Goal: Task Accomplishment & Management: Use online tool/utility

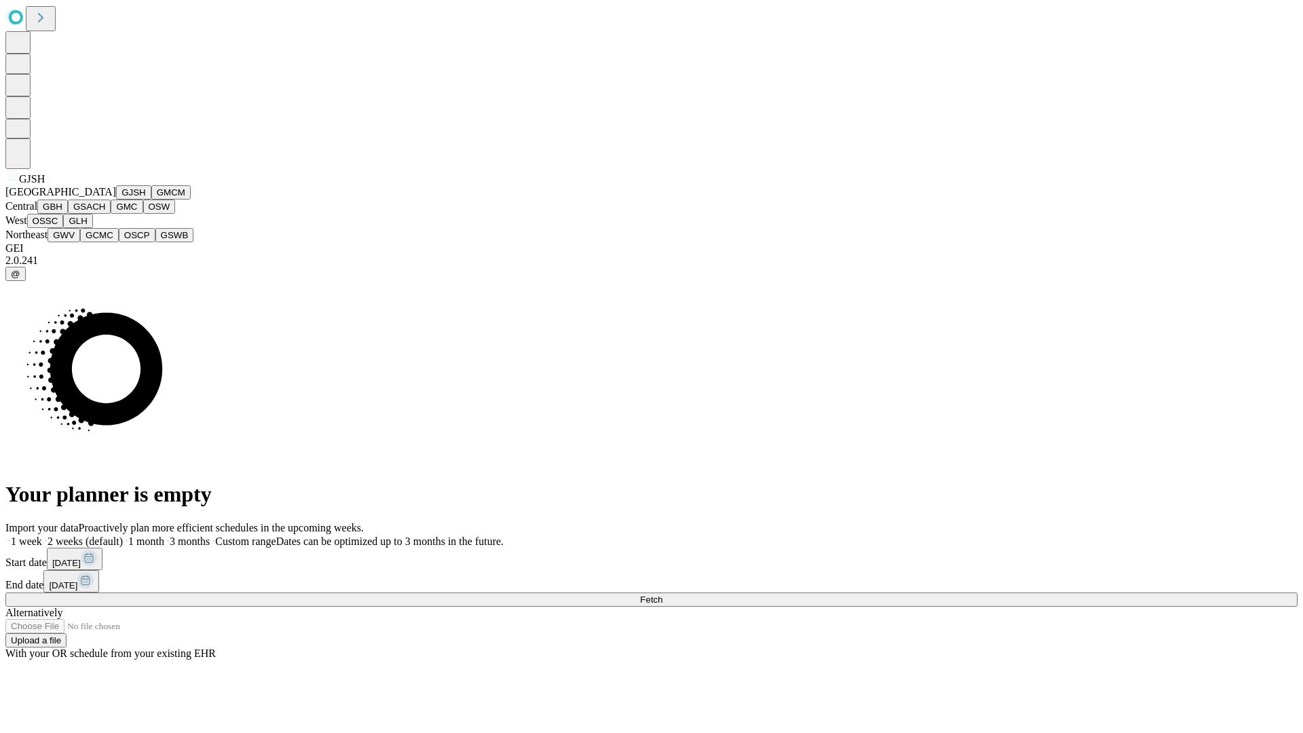
click at [116, 200] on button "GJSH" at bounding box center [133, 192] width 35 height 14
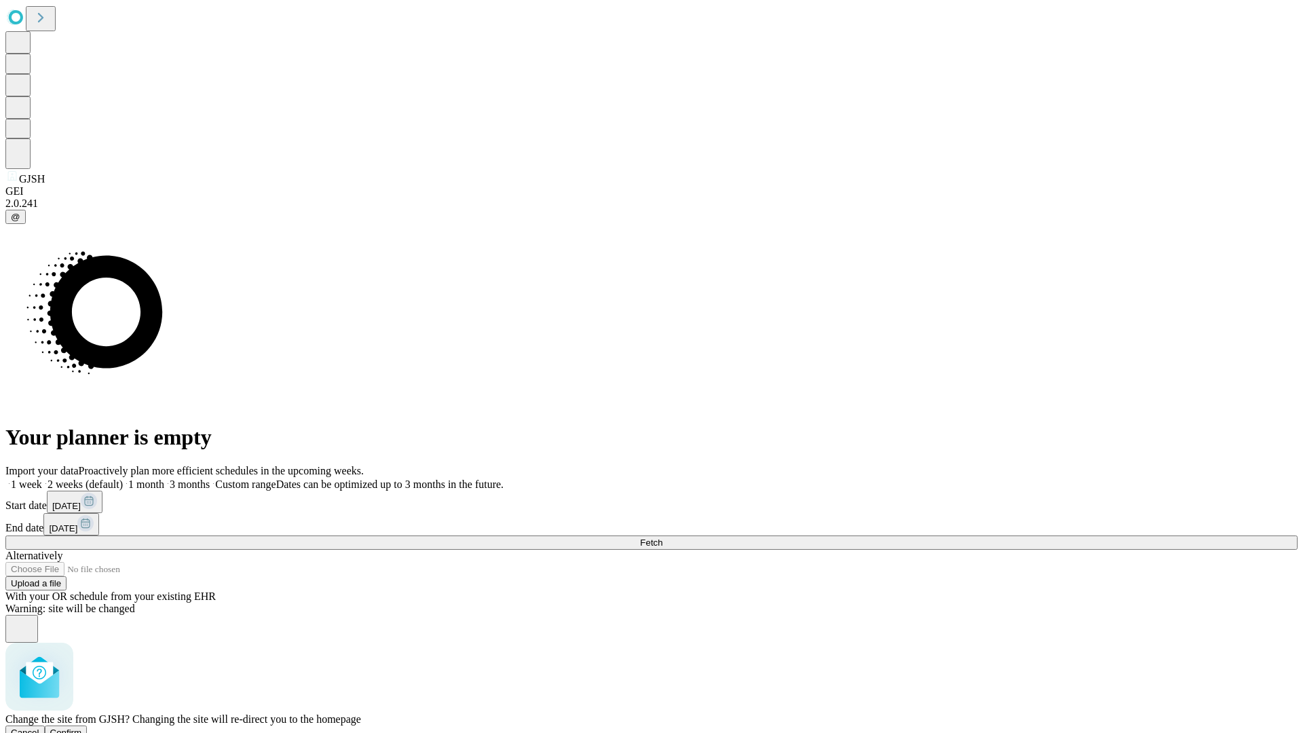
click at [82, 728] on span "Confirm" at bounding box center [66, 733] width 32 height 10
click at [123, 479] on label "2 weeks (default)" at bounding box center [82, 485] width 81 height 12
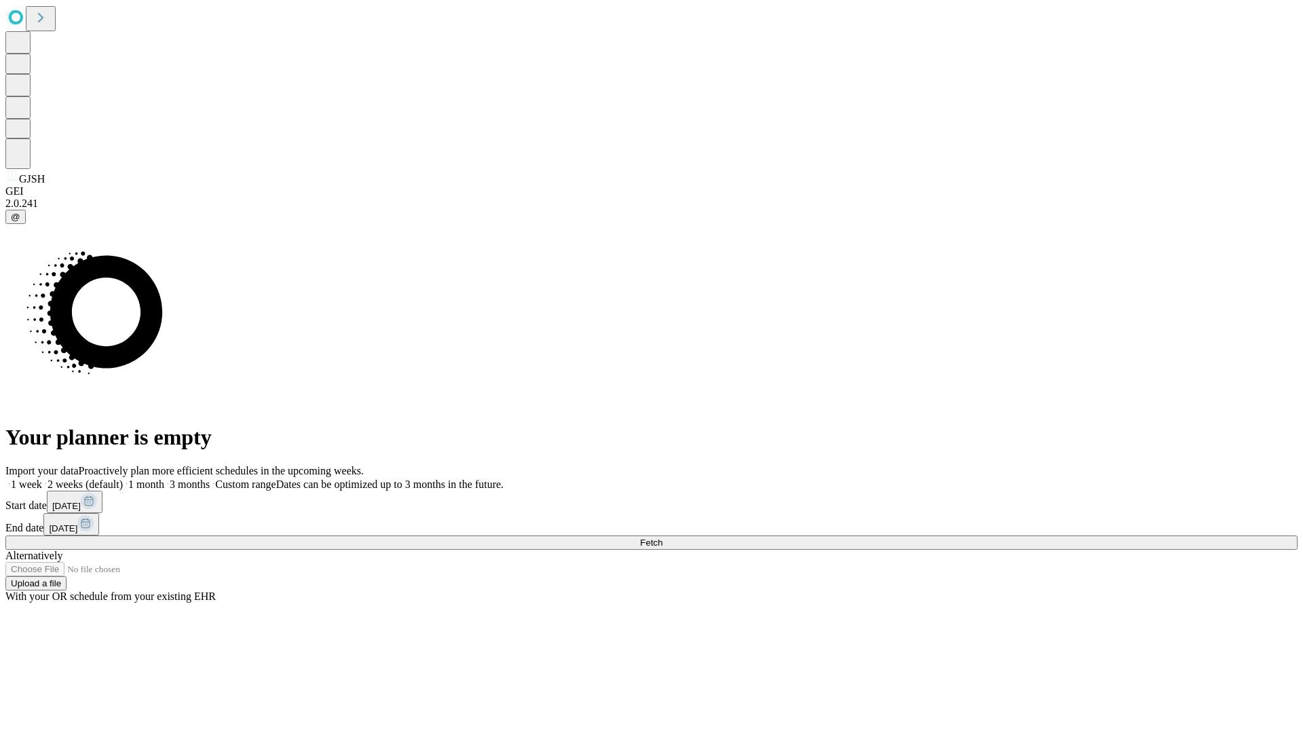
click at [662, 538] on span "Fetch" at bounding box center [651, 543] width 22 height 10
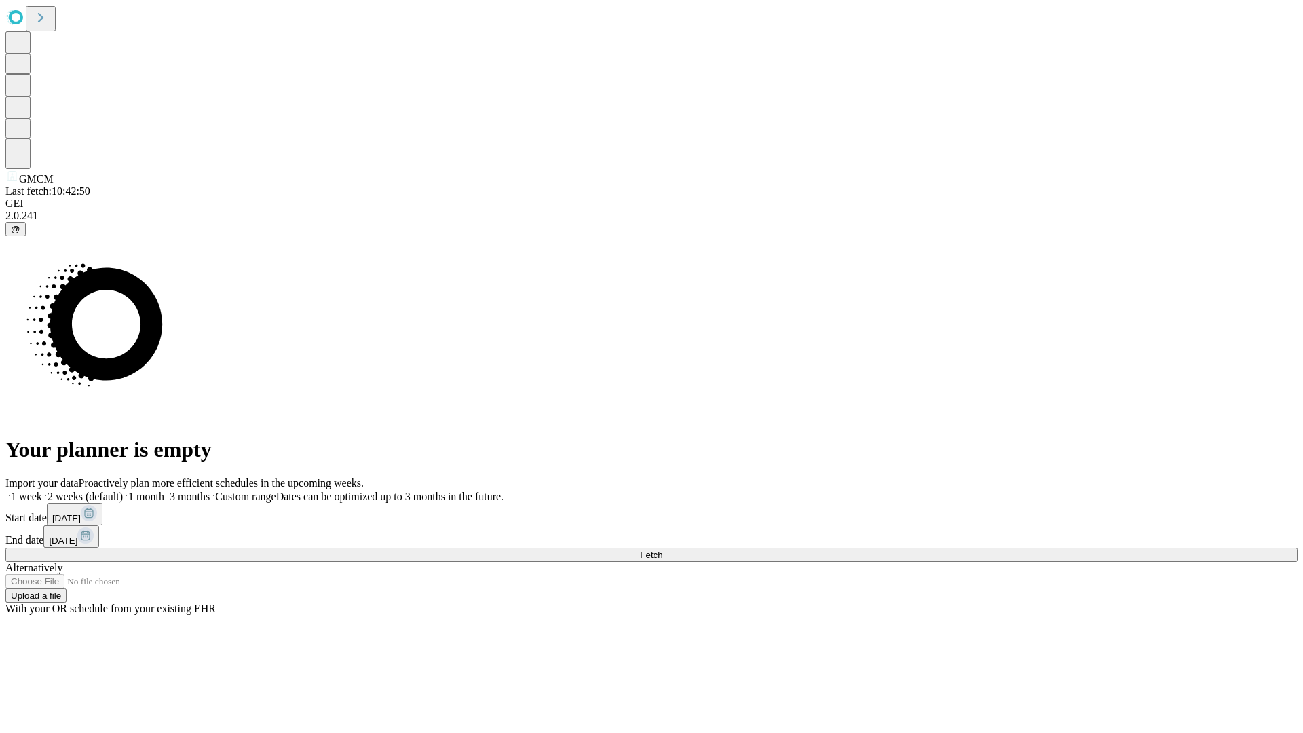
click at [662, 550] on span "Fetch" at bounding box center [651, 555] width 22 height 10
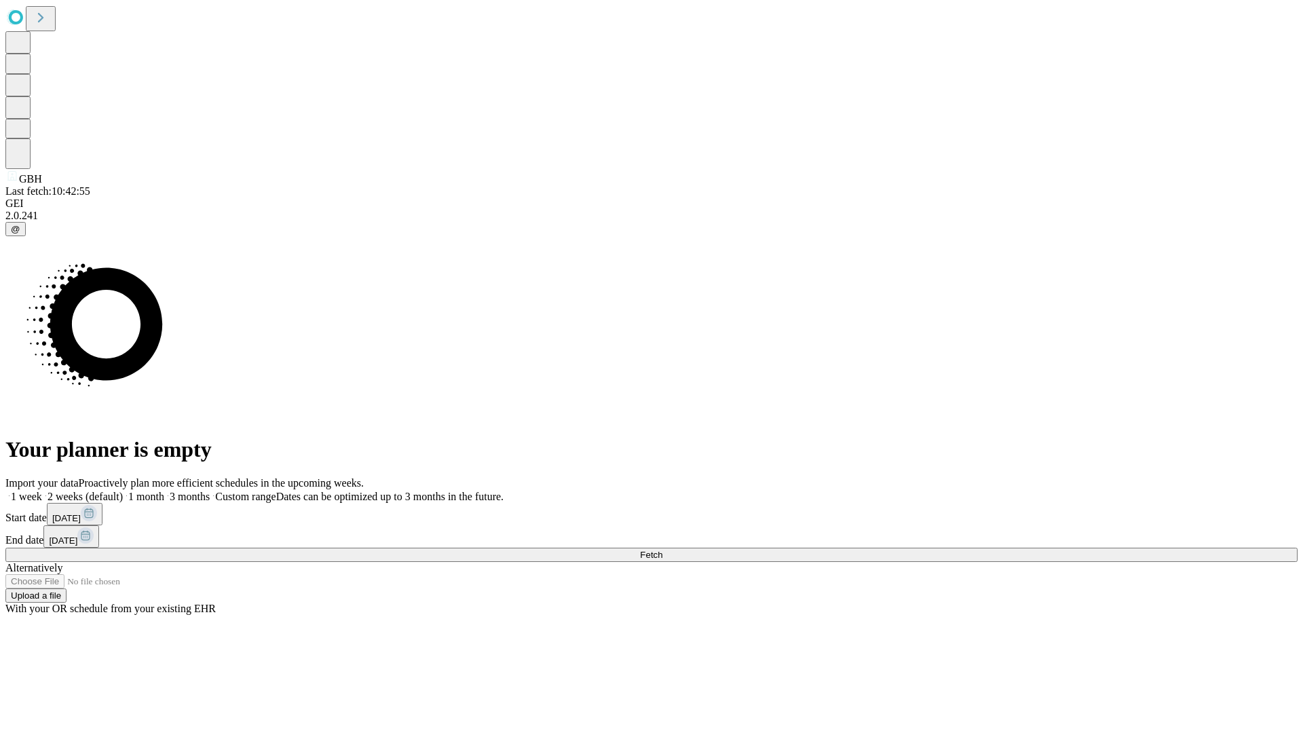
click at [123, 491] on label "2 weeks (default)" at bounding box center [82, 497] width 81 height 12
click at [662, 550] on span "Fetch" at bounding box center [651, 555] width 22 height 10
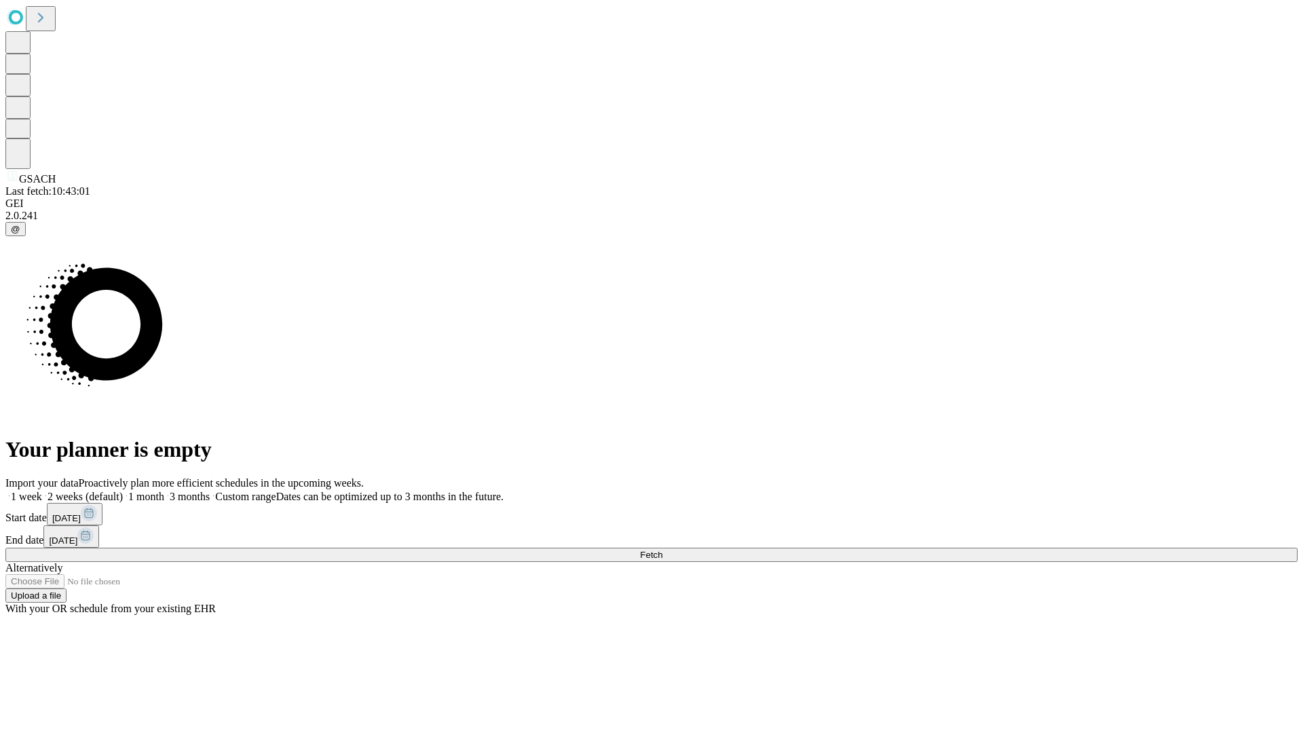
click at [123, 491] on label "2 weeks (default)" at bounding box center [82, 497] width 81 height 12
click at [662, 550] on span "Fetch" at bounding box center [651, 555] width 22 height 10
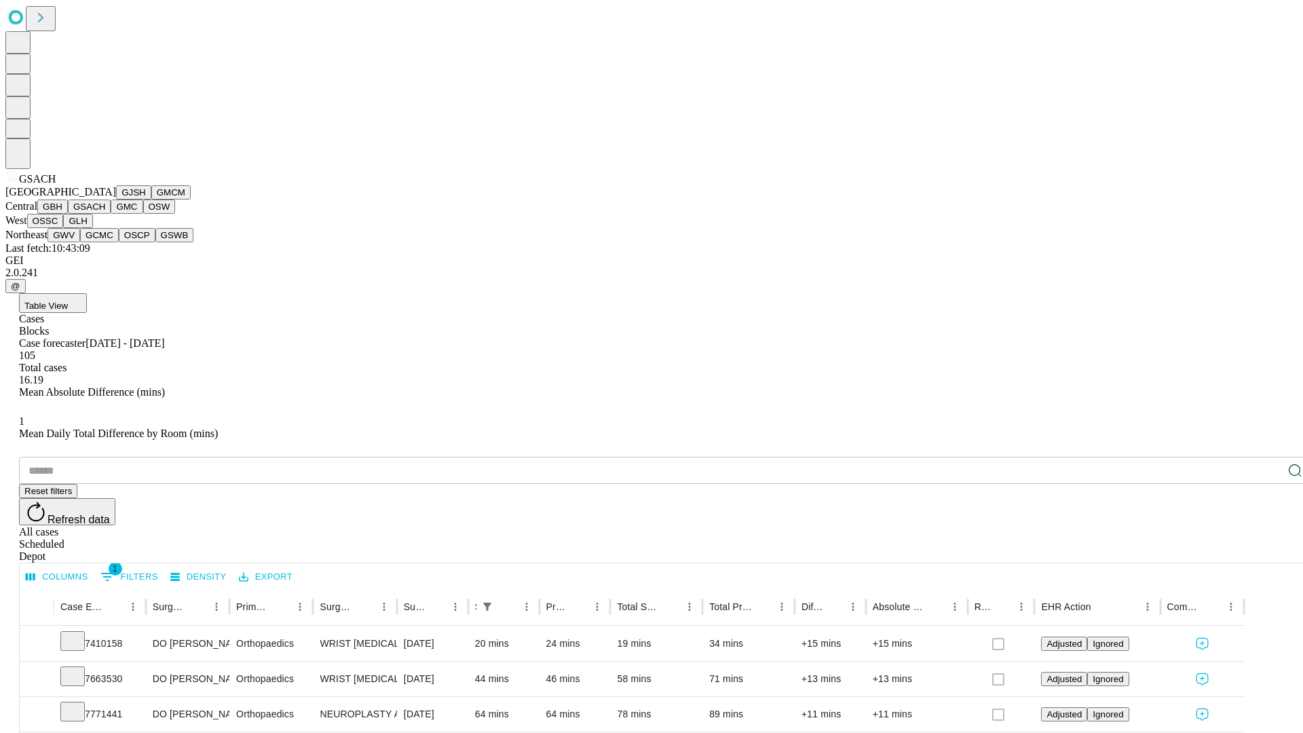
click at [111, 214] on button "GMC" at bounding box center [127, 207] width 32 height 14
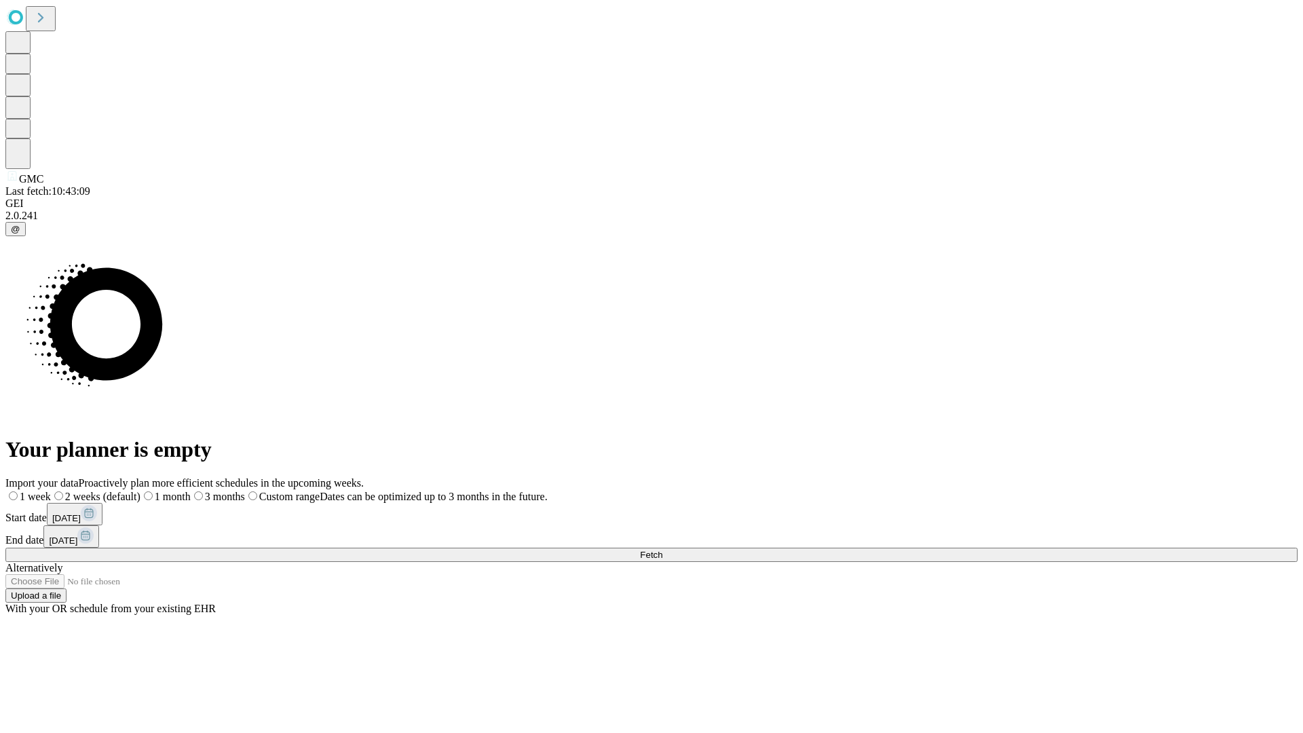
click at [140, 491] on label "2 weeks (default)" at bounding box center [96, 497] width 90 height 12
click at [662, 550] on span "Fetch" at bounding box center [651, 555] width 22 height 10
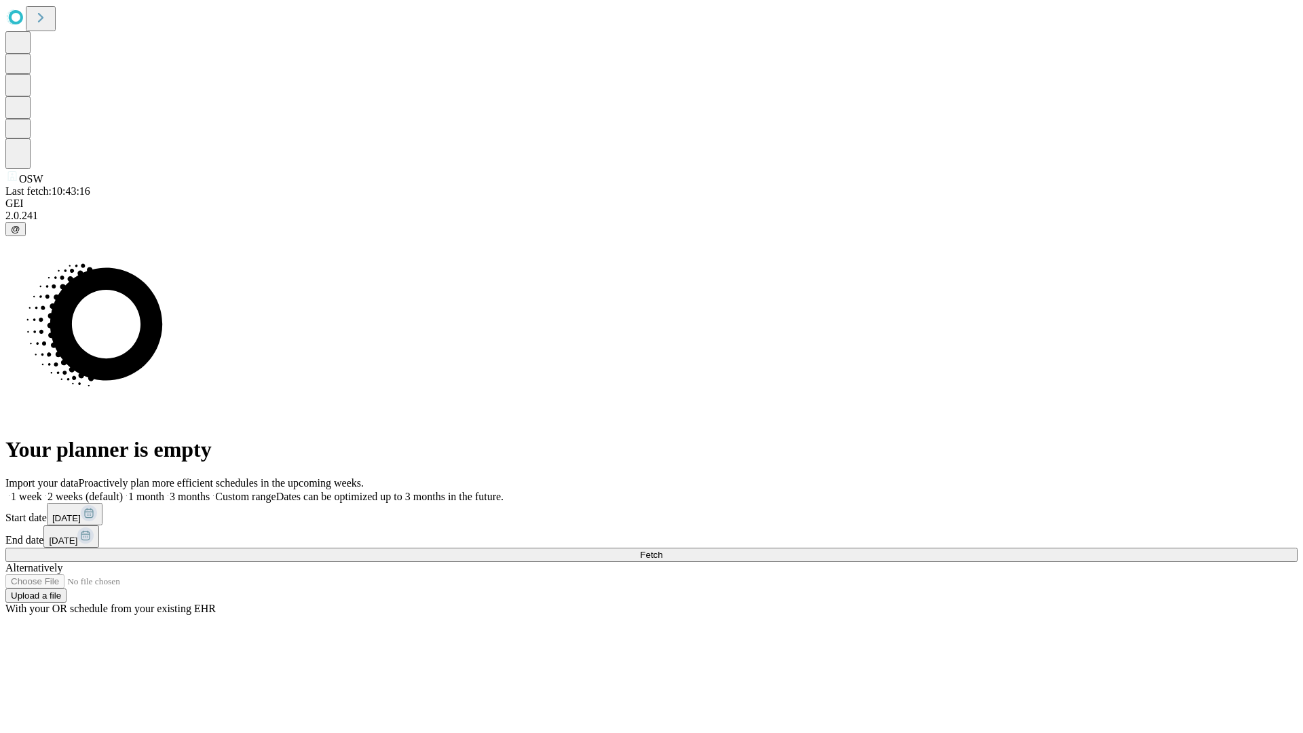
click at [662, 550] on span "Fetch" at bounding box center [651, 555] width 22 height 10
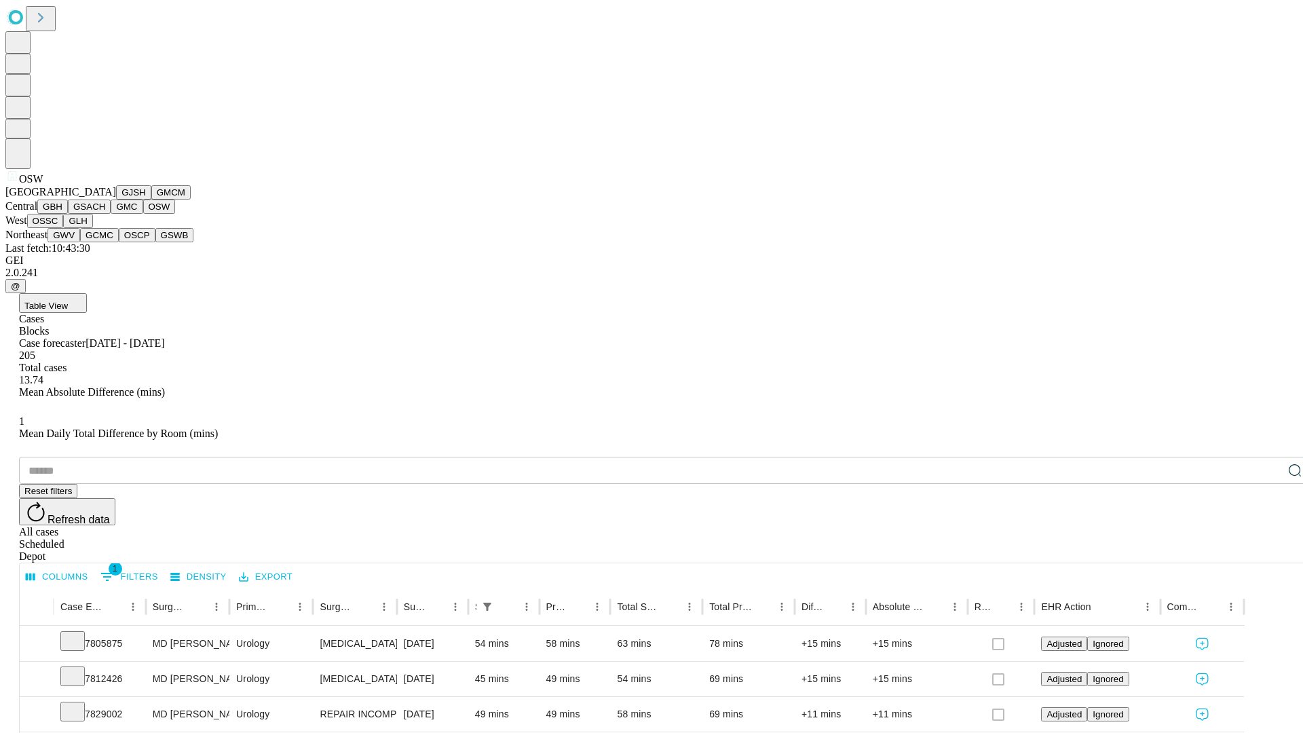
click at [64, 228] on button "OSSC" at bounding box center [45, 221] width 37 height 14
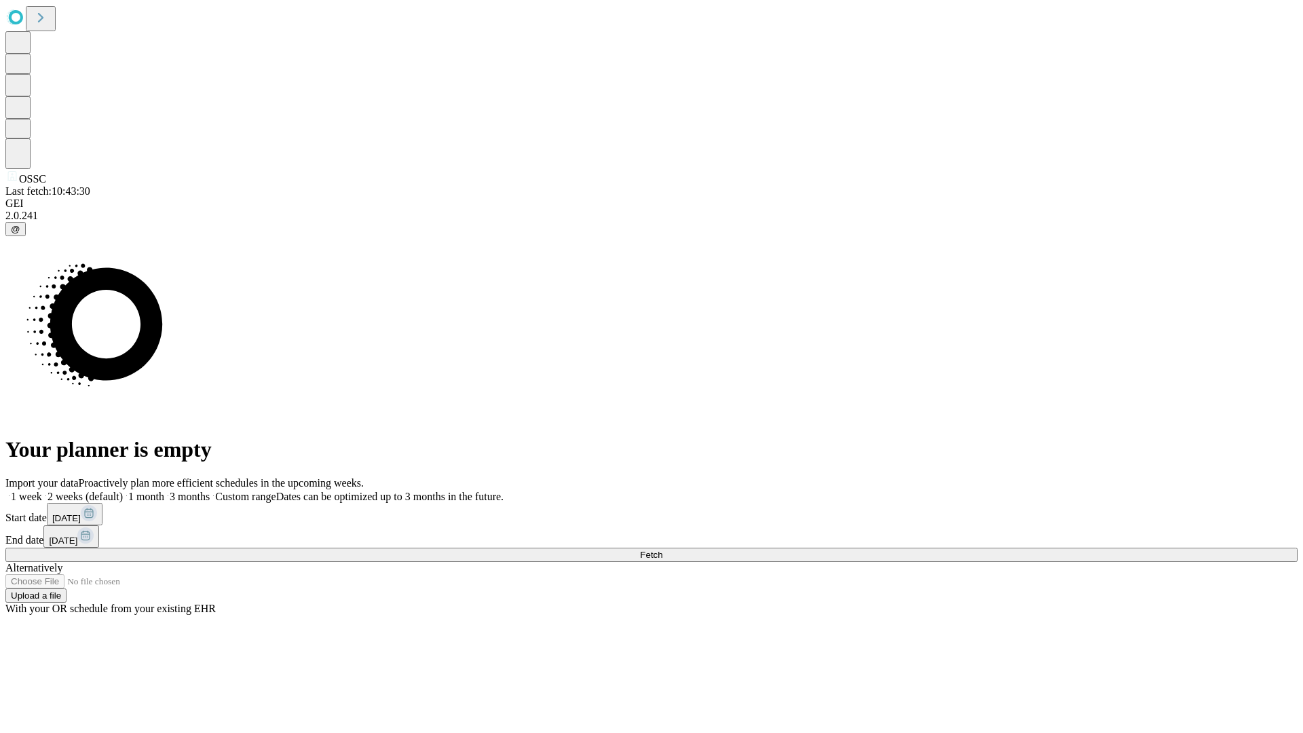
click at [123, 491] on label "2 weeks (default)" at bounding box center [82, 497] width 81 height 12
click at [662, 550] on span "Fetch" at bounding box center [651, 555] width 22 height 10
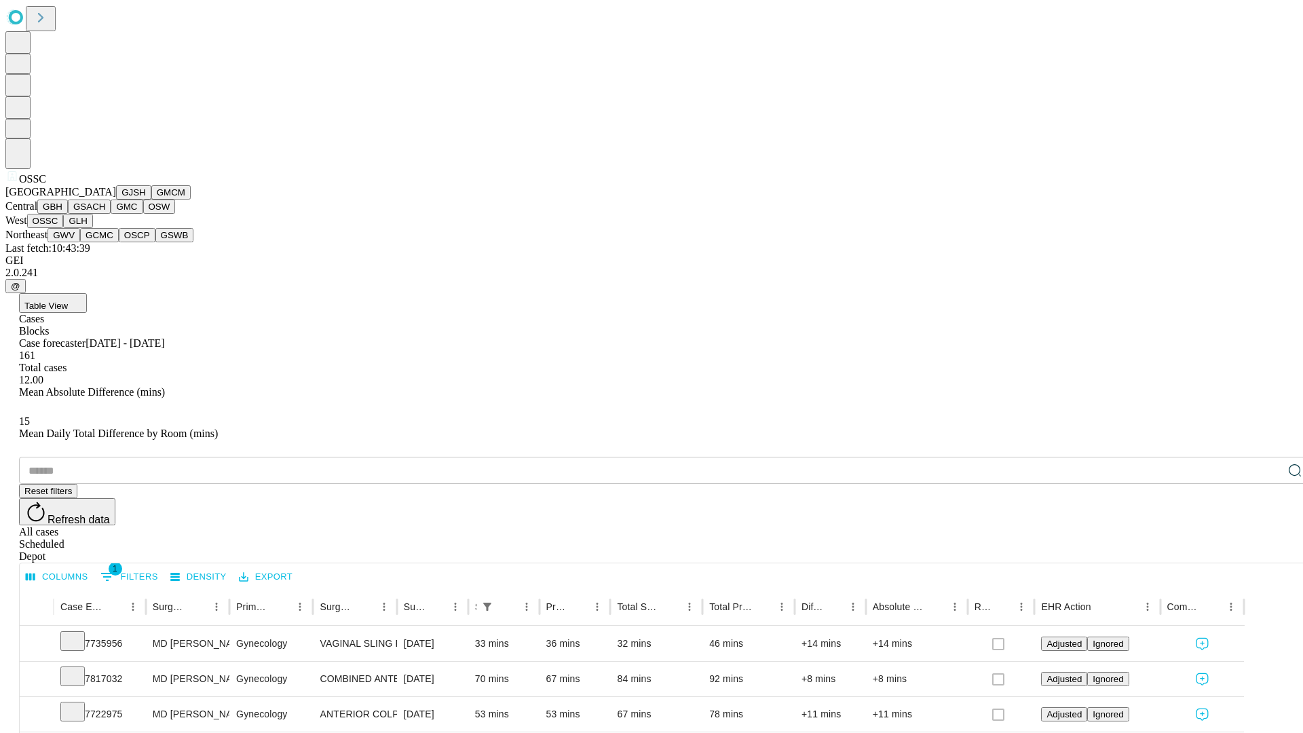
click at [92, 228] on button "GLH" at bounding box center [77, 221] width 29 height 14
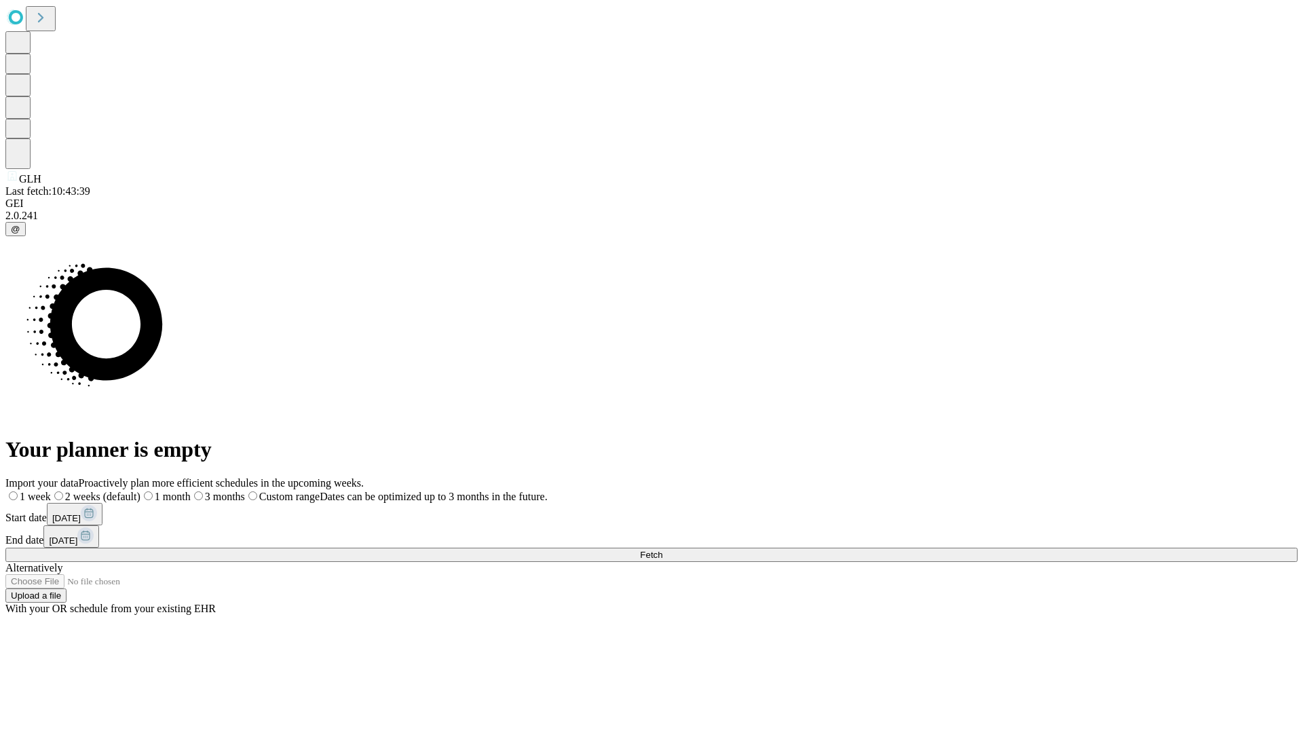
click at [140, 491] on label "2 weeks (default)" at bounding box center [96, 497] width 90 height 12
click at [662, 550] on span "Fetch" at bounding box center [651, 555] width 22 height 10
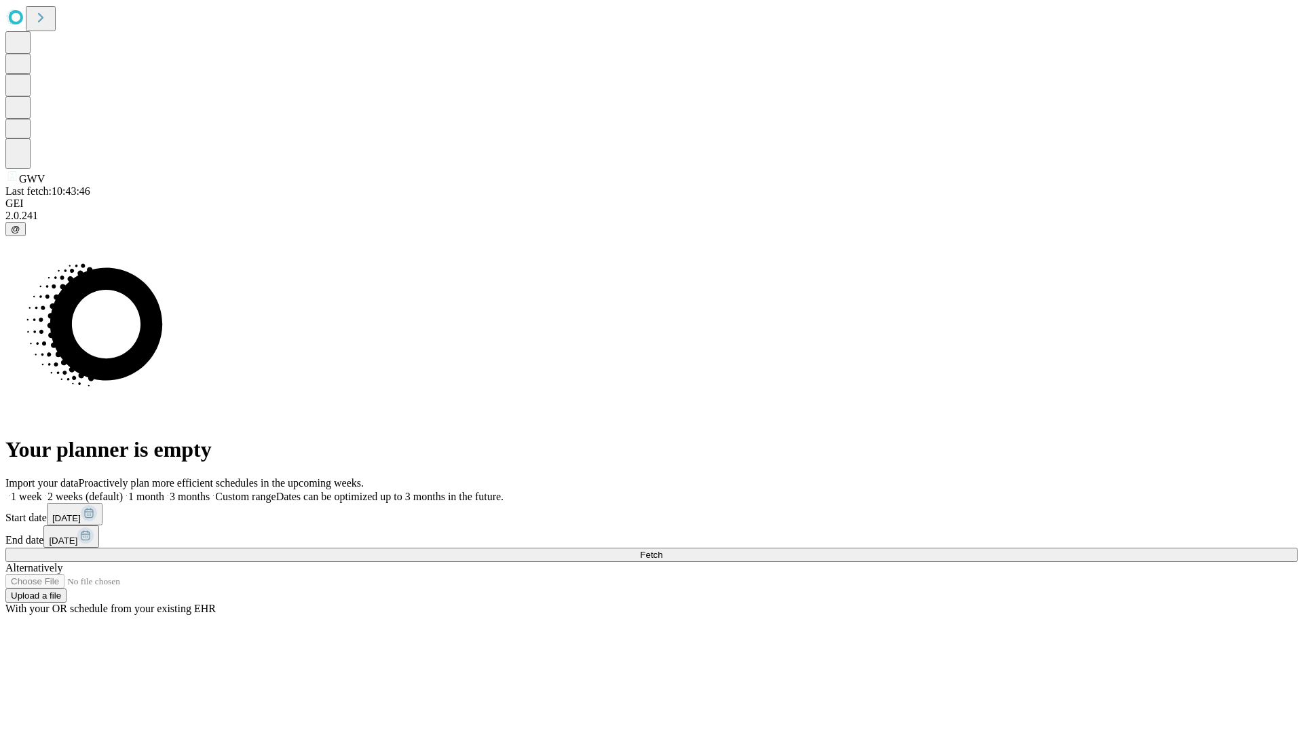
click at [123, 491] on label "2 weeks (default)" at bounding box center [82, 497] width 81 height 12
click at [662, 550] on span "Fetch" at bounding box center [651, 555] width 22 height 10
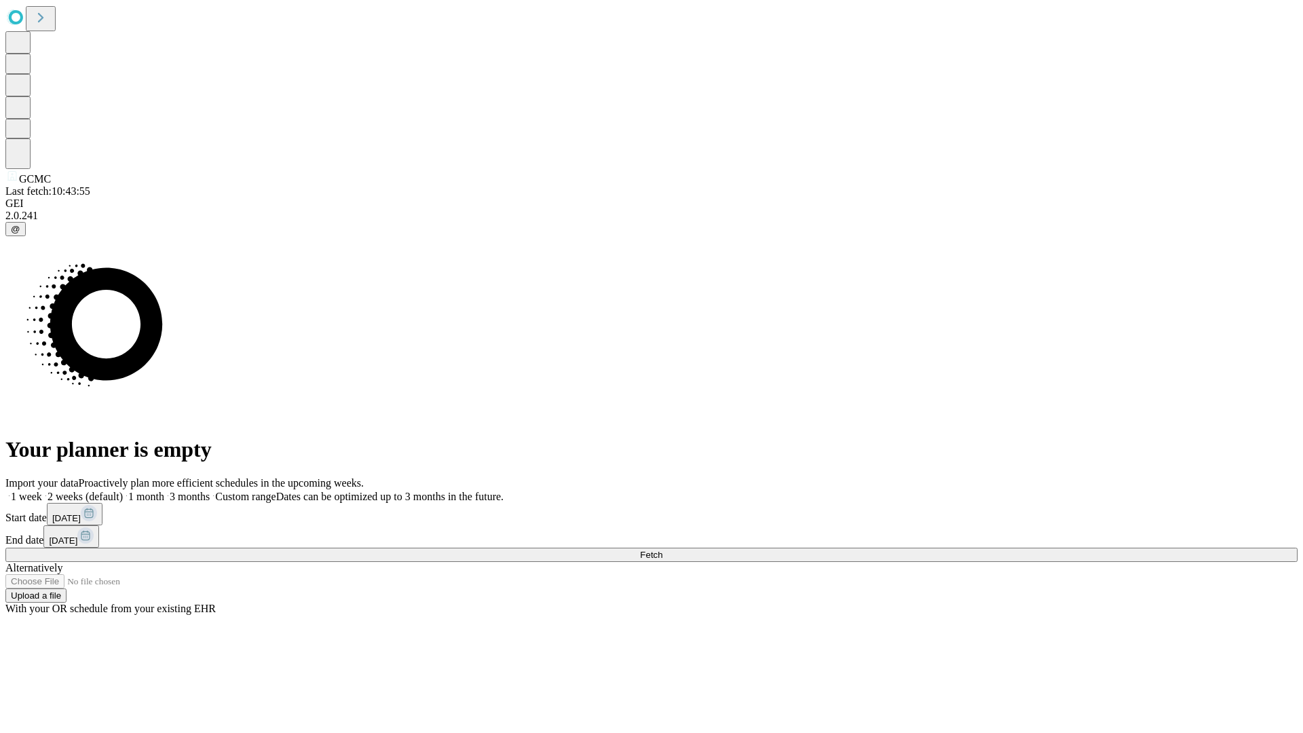
click at [123, 491] on label "2 weeks (default)" at bounding box center [82, 497] width 81 height 12
click at [662, 550] on span "Fetch" at bounding box center [651, 555] width 22 height 10
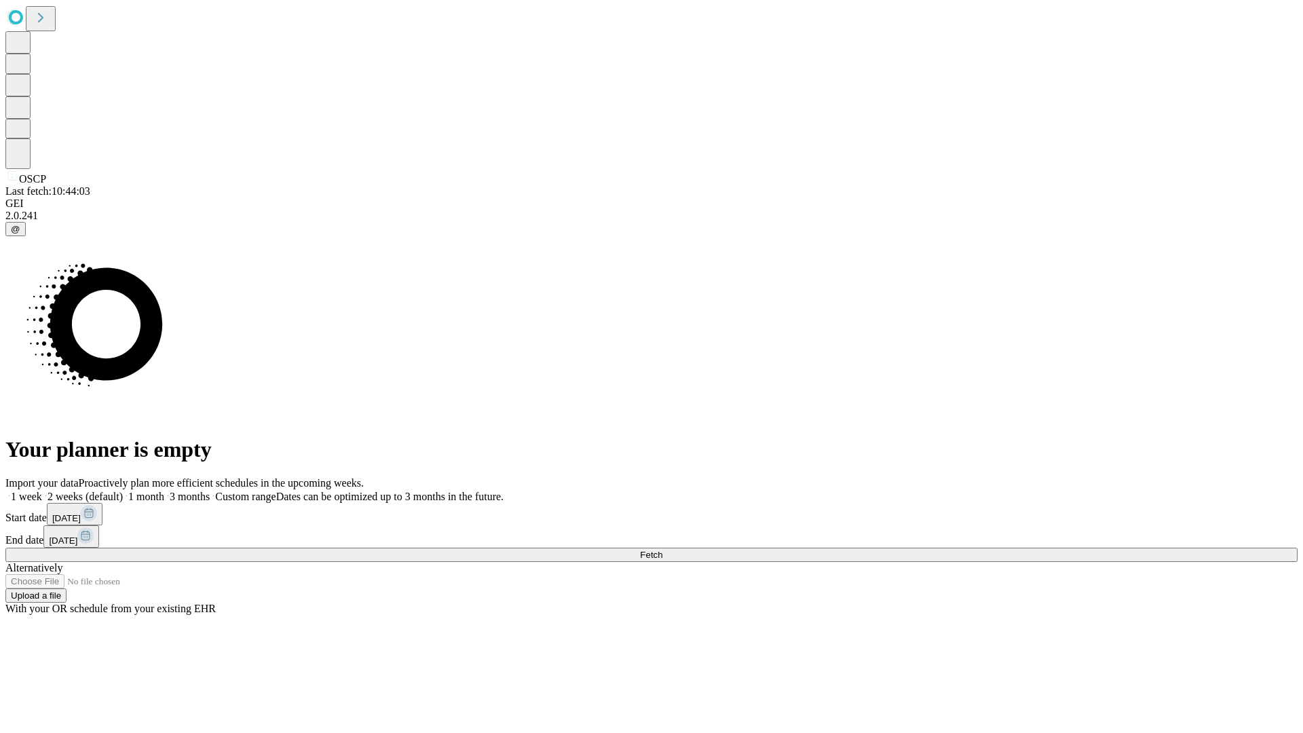
click at [123, 491] on label "2 weeks (default)" at bounding box center [82, 497] width 81 height 12
click at [662, 550] on span "Fetch" at bounding box center [651, 555] width 22 height 10
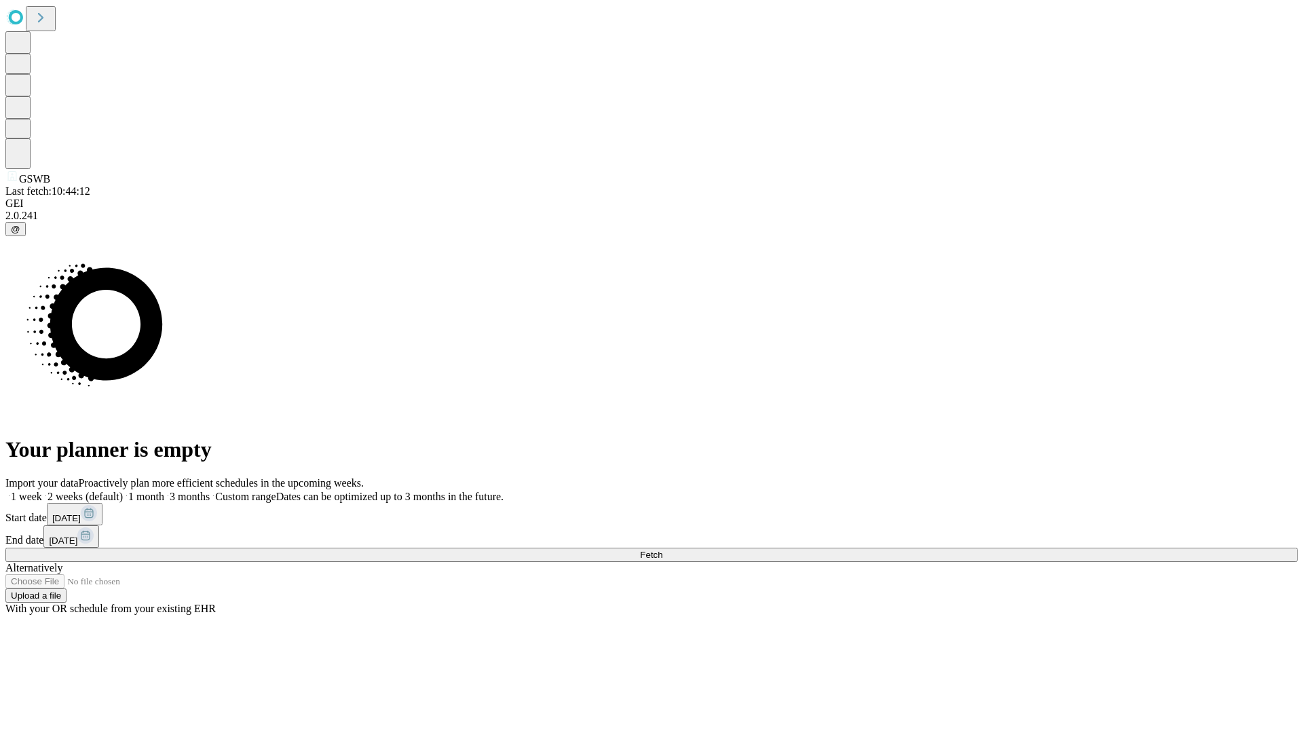
click at [123, 491] on label "2 weeks (default)" at bounding box center [82, 497] width 81 height 12
click at [662, 550] on span "Fetch" at bounding box center [651, 555] width 22 height 10
